Goal: Information Seeking & Learning: Learn about a topic

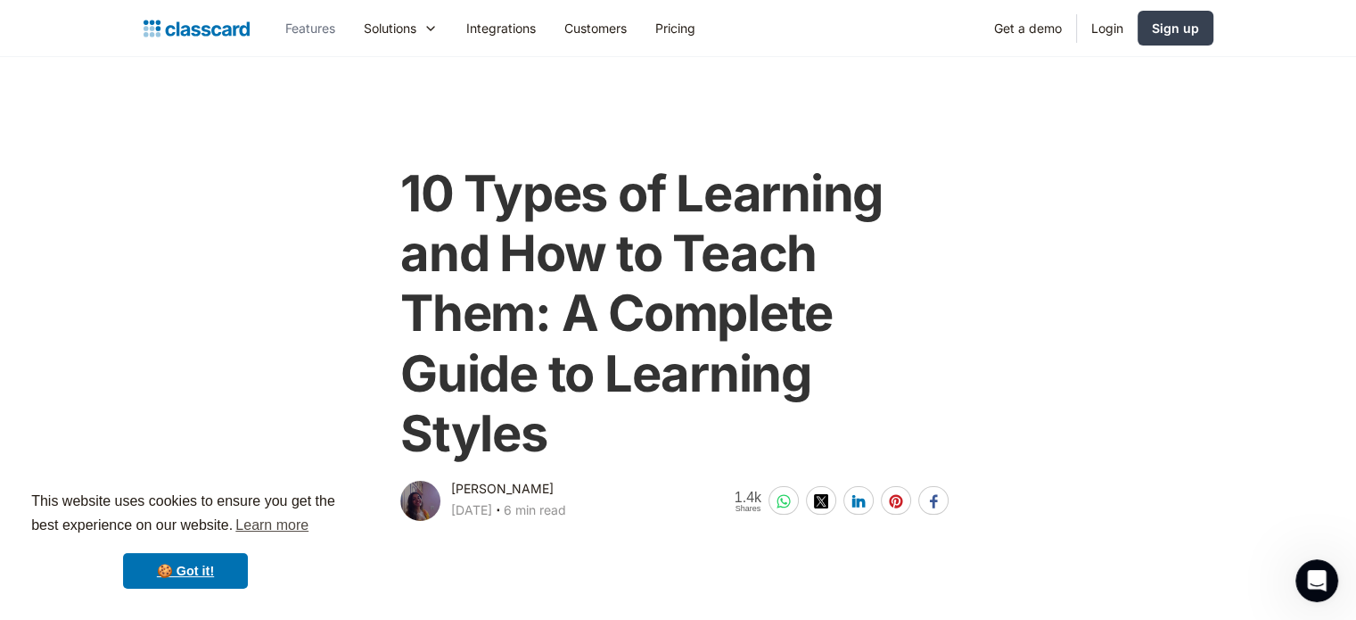
click at [328, 28] on link "Features" at bounding box center [310, 28] width 78 height 40
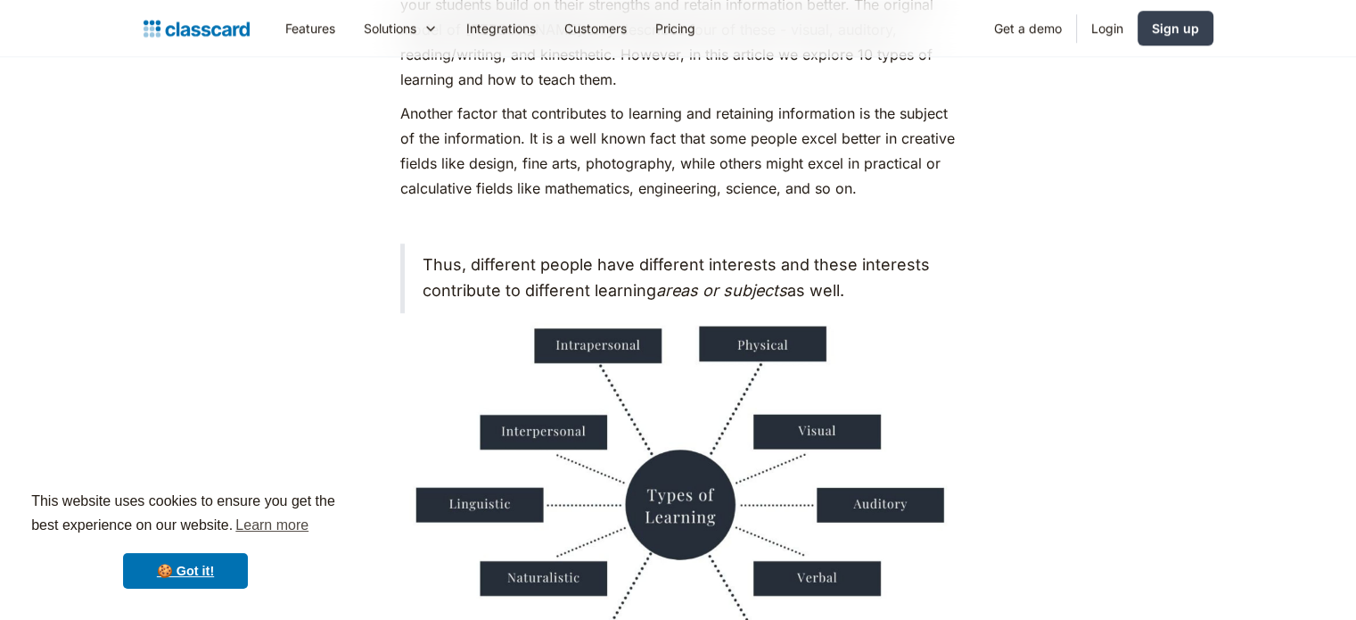
scroll to position [1516, 0]
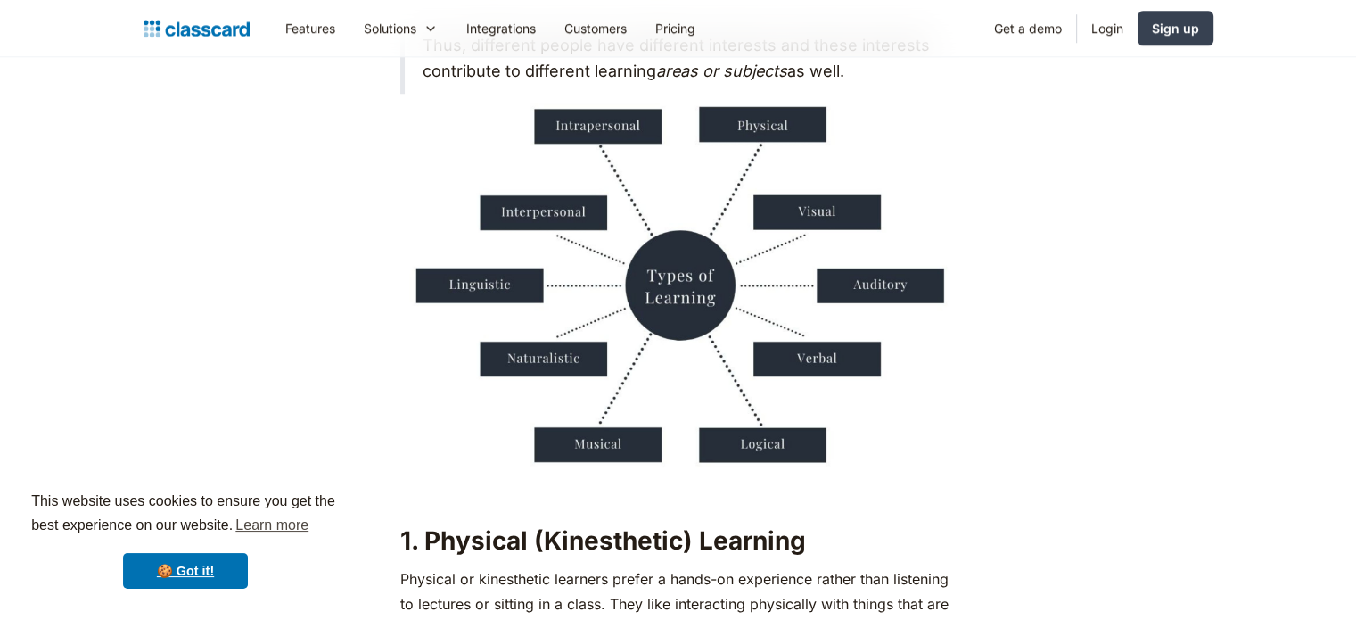
click at [533, 302] on img at bounding box center [678, 288] width 556 height 370
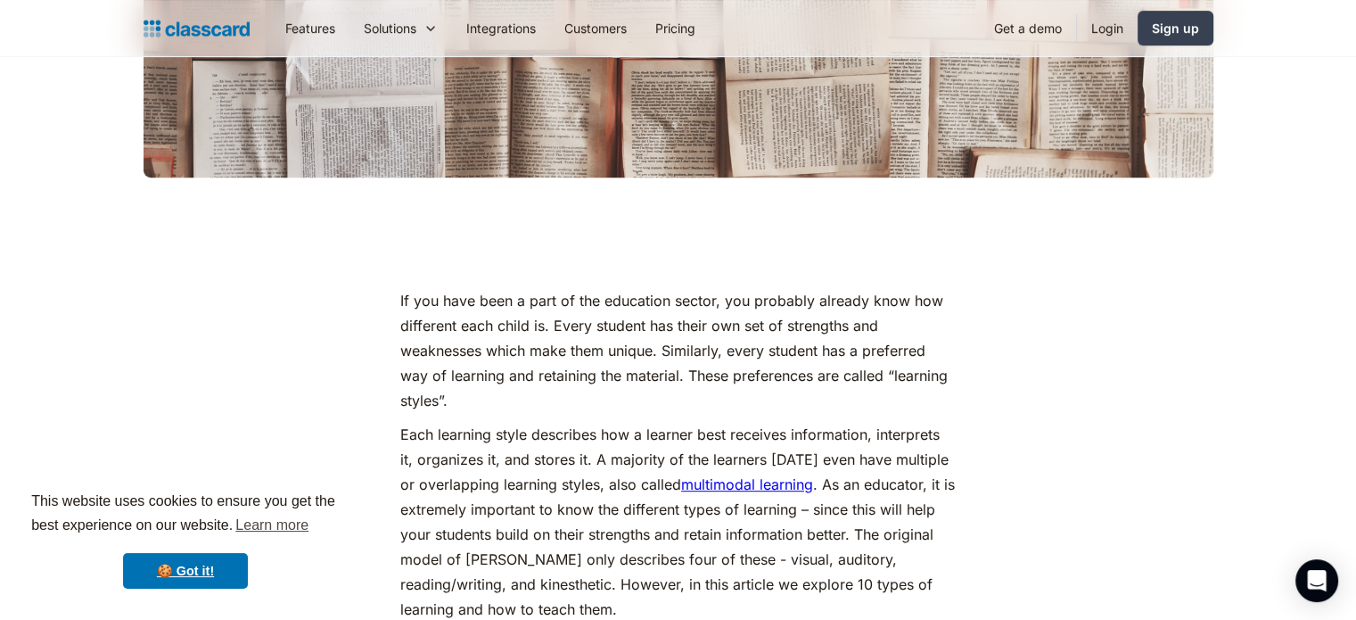
scroll to position [1070, 0]
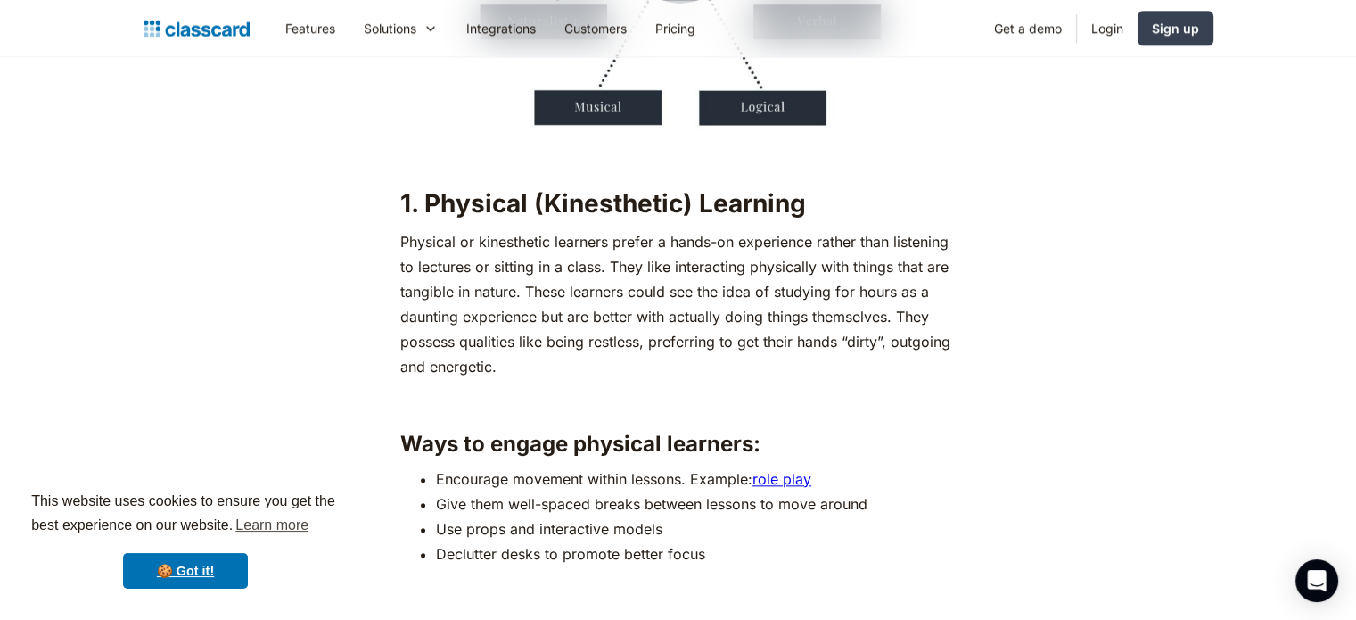
scroll to position [1962, 0]
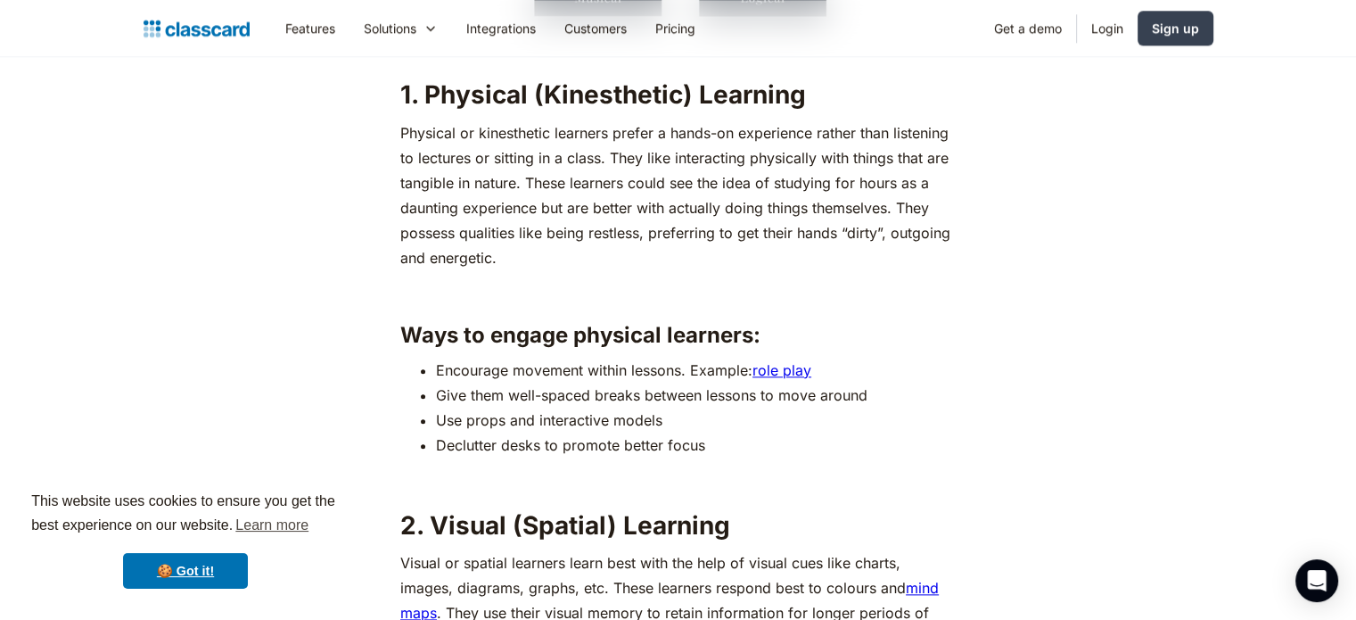
click at [784, 363] on link "role play" at bounding box center [782, 370] width 59 height 18
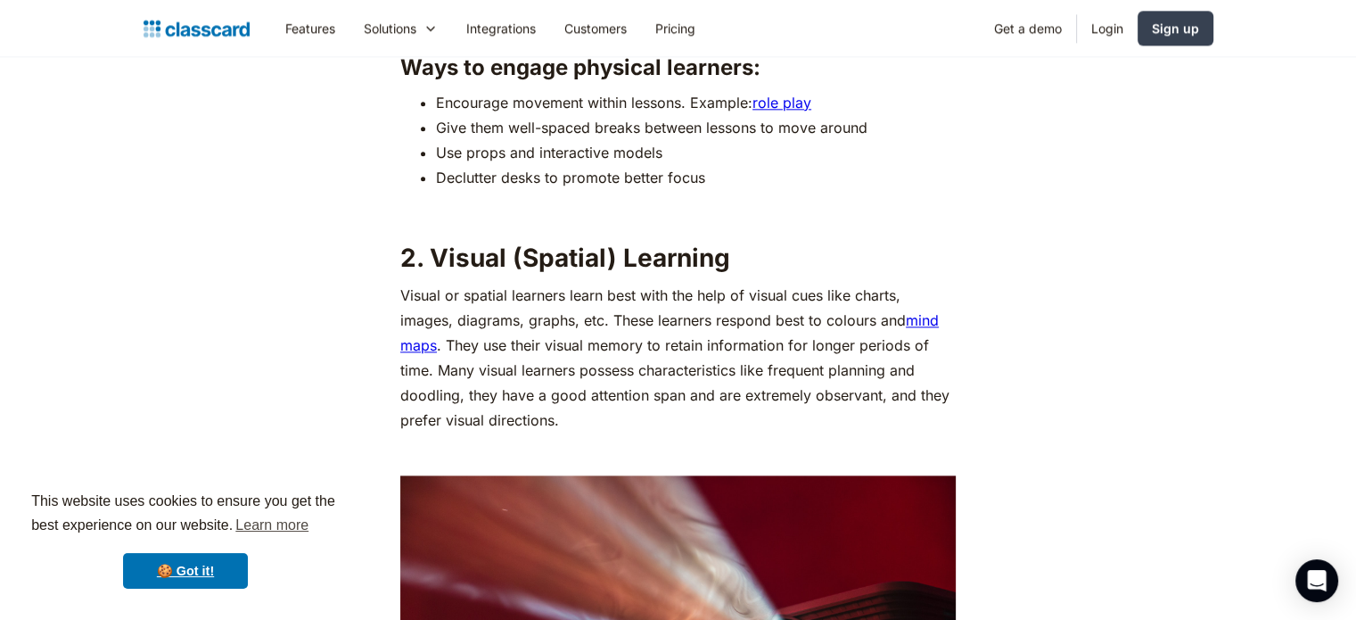
scroll to position [2318, 0]
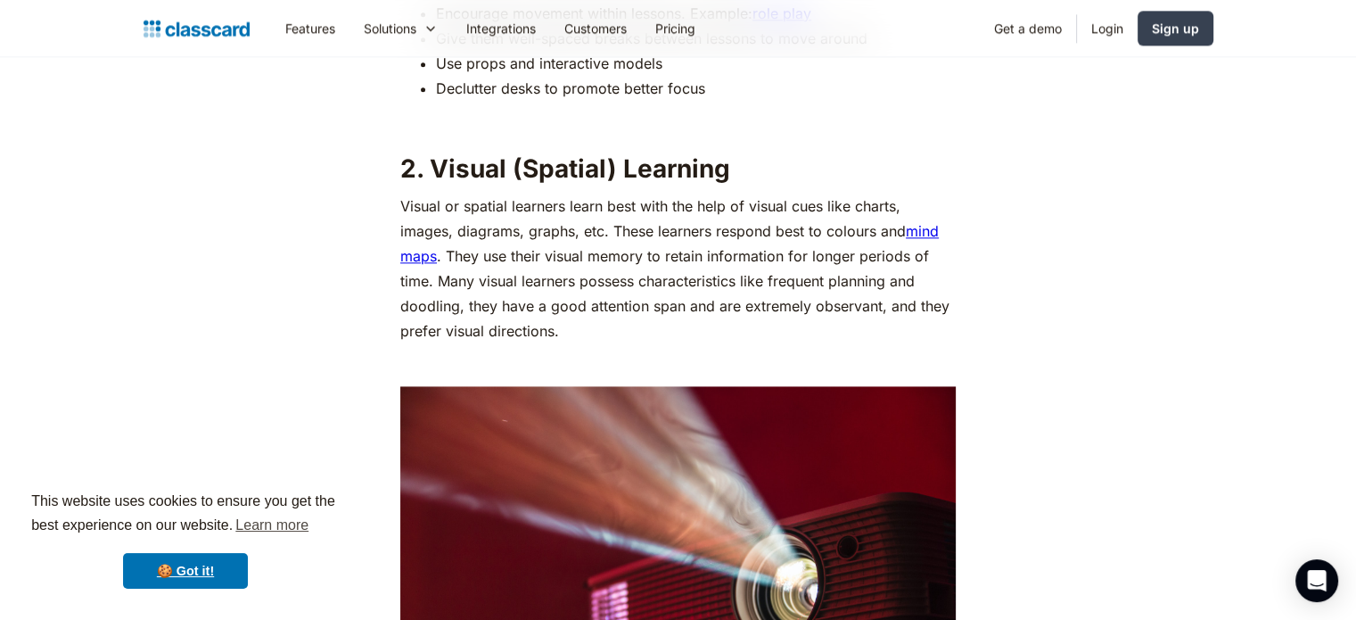
drag, startPoint x: 708, startPoint y: 433, endPoint x: 1127, endPoint y: 366, distance: 424.4
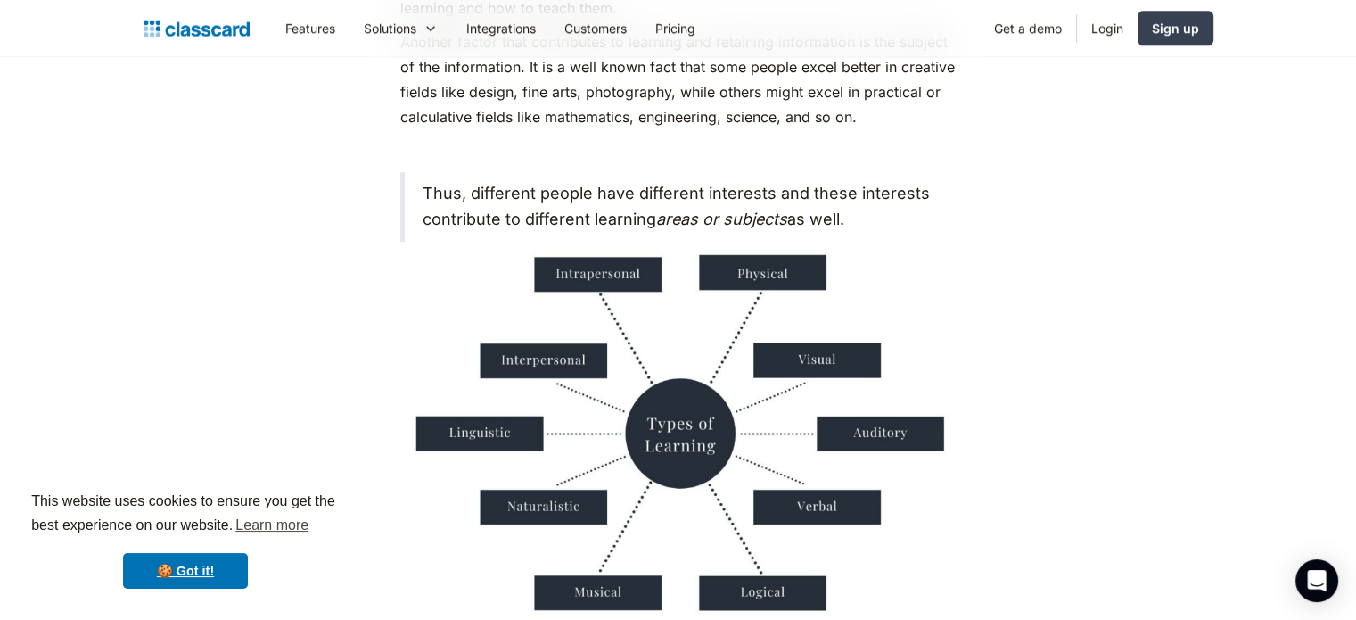
scroll to position [1338, 0]
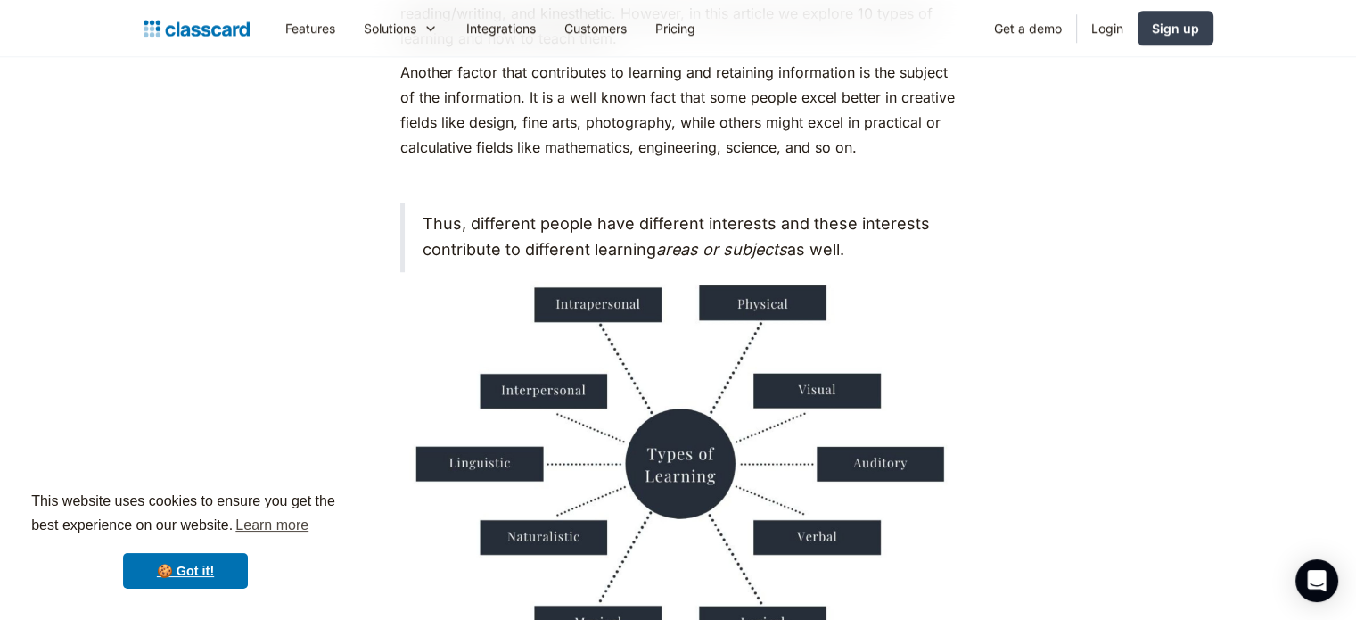
drag, startPoint x: 1323, startPoint y: 1, endPoint x: 981, endPoint y: 527, distance: 627.7
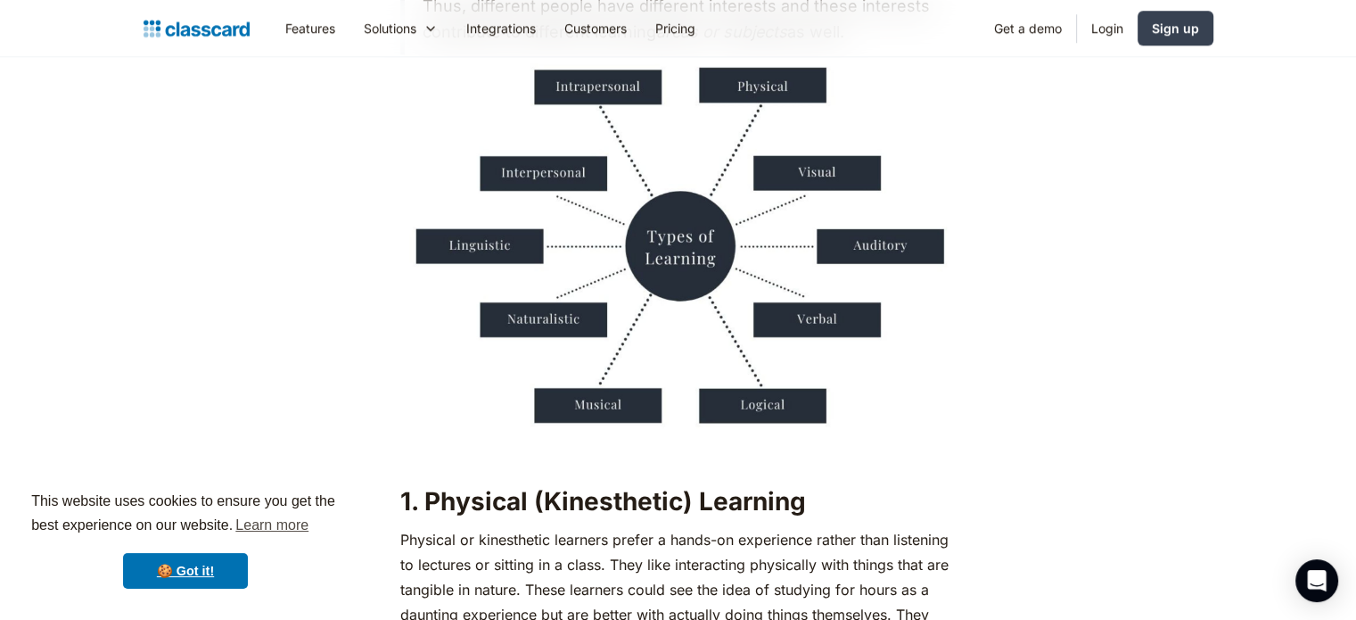
scroll to position [1537, 0]
